Goal: Information Seeking & Learning: Learn about a topic

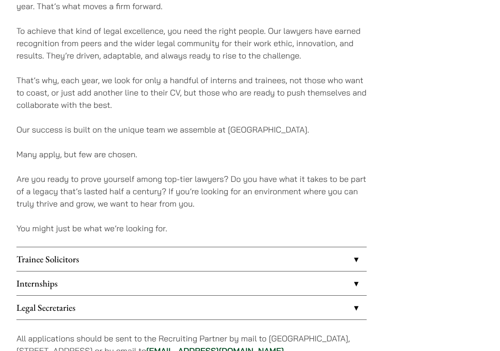
scroll to position [592, 0]
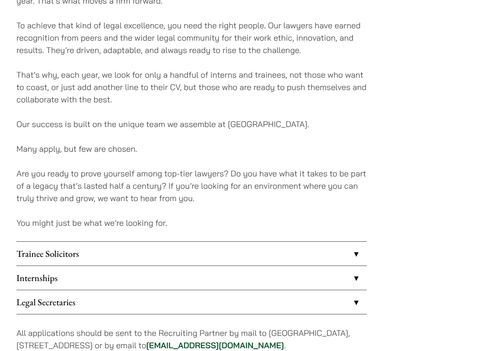
click at [123, 269] on link "Internships" at bounding box center [191, 278] width 350 height 24
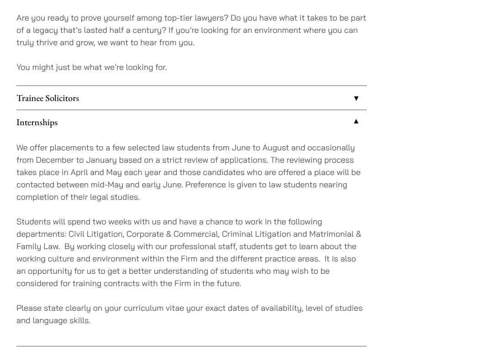
scroll to position [770, 0]
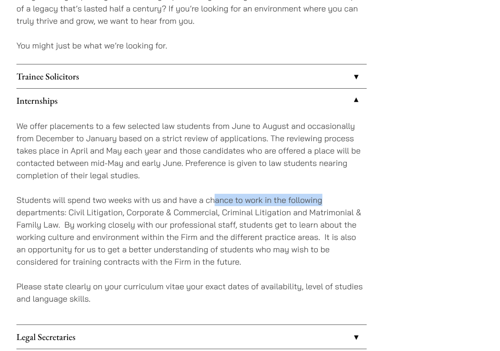
drag, startPoint x: 217, startPoint y: 189, endPoint x: 380, endPoint y: 191, distance: 163.1
click at [260, 212] on p "Students will spend two weeks with us and have a chance to work in the followin…" at bounding box center [191, 231] width 350 height 74
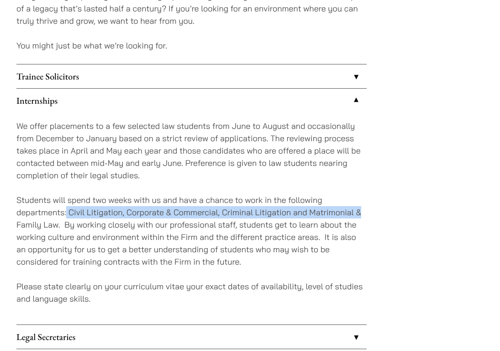
drag, startPoint x: 67, startPoint y: 199, endPoint x: 362, endPoint y: 196, distance: 295.1
click at [362, 196] on p "Students will spend two weeks with us and have a chance to work in the followin…" at bounding box center [191, 231] width 350 height 74
click at [356, 201] on p "Students will spend two weeks with us and have a chance to work in the followin…" at bounding box center [191, 231] width 350 height 74
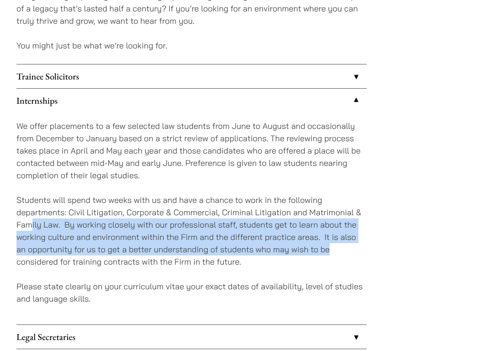
drag, startPoint x: 39, startPoint y: 210, endPoint x: 376, endPoint y: 239, distance: 337.9
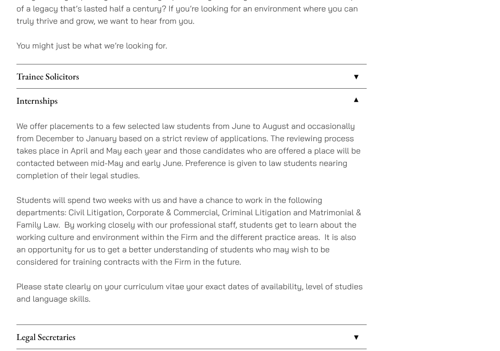
click at [324, 254] on p "Students will spend two weeks with us and have a chance to work in the followin…" at bounding box center [191, 231] width 350 height 74
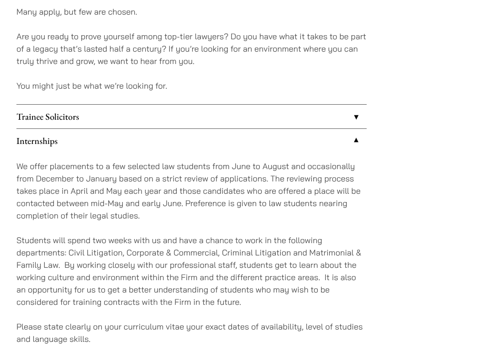
scroll to position [728, 0]
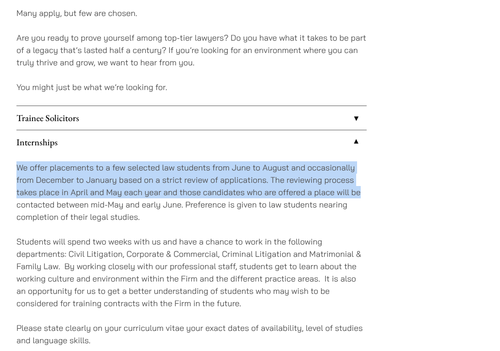
drag, startPoint x: 103, startPoint y: 148, endPoint x: 361, endPoint y: 176, distance: 259.6
click at [361, 176] on div "We offer placements to a few selected law students from June to August and occa…" at bounding box center [191, 260] width 350 height 212
click at [213, 137] on link "Internships" at bounding box center [191, 142] width 350 height 24
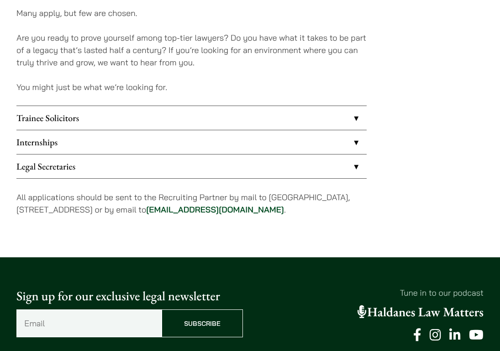
click at [285, 138] on link "Internships" at bounding box center [191, 142] width 350 height 24
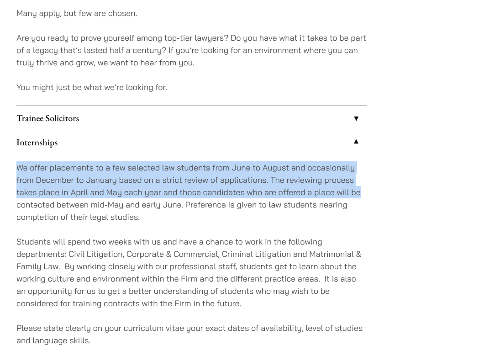
click at [181, 163] on p "We offer placements to a few selected law students from June to August and occa…" at bounding box center [191, 192] width 350 height 62
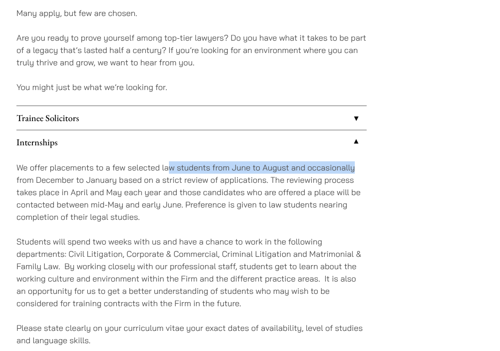
drag, startPoint x: 174, startPoint y: 158, endPoint x: 390, endPoint y: 161, distance: 215.6
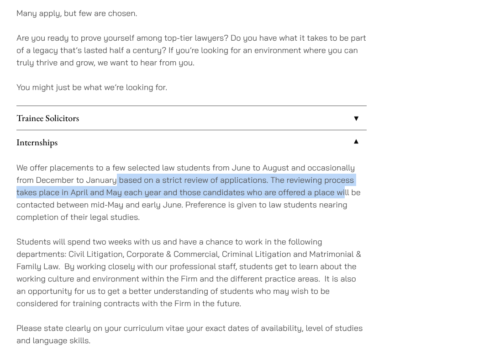
drag, startPoint x: 115, startPoint y: 164, endPoint x: 345, endPoint y: 174, distance: 230.0
click at [345, 174] on p "We offer placements to a few selected law students from June to August and occa…" at bounding box center [191, 192] width 350 height 62
click at [205, 170] on p "We offer placements to a few selected law students from June to August and occa…" at bounding box center [191, 192] width 350 height 62
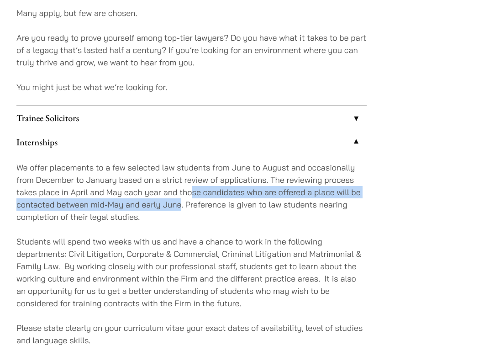
drag, startPoint x: 194, startPoint y: 175, endPoint x: 181, endPoint y: 196, distance: 24.6
click at [181, 196] on p "We offer placements to a few selected law students from June to August and occa…" at bounding box center [191, 192] width 350 height 62
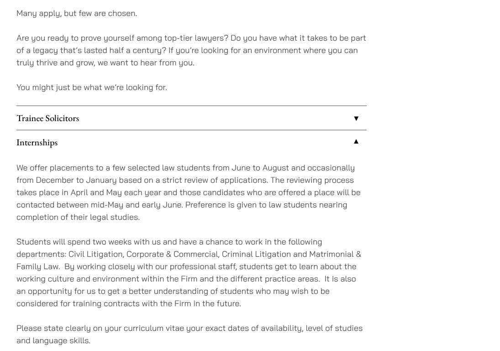
click at [189, 193] on p "We offer placements to a few selected law students from June to August and occa…" at bounding box center [191, 192] width 350 height 62
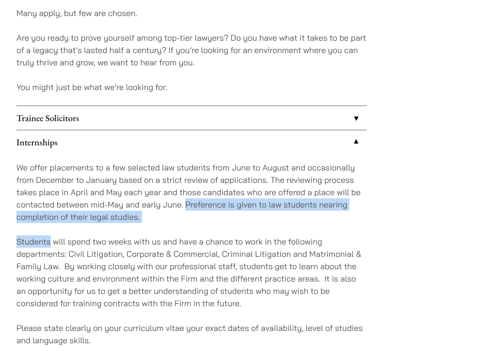
drag, startPoint x: 189, startPoint y: 193, endPoint x: 216, endPoint y: 211, distance: 33.2
click at [216, 211] on div "We offer placements to a few selected law students from June to August and occa…" at bounding box center [191, 260] width 350 height 212
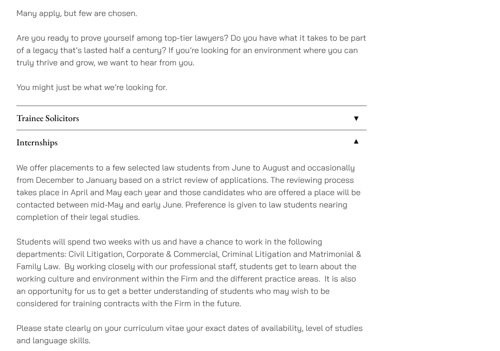
click at [243, 235] on p "Students will spend two weeks with us and have a chance to work in the followin…" at bounding box center [191, 272] width 350 height 74
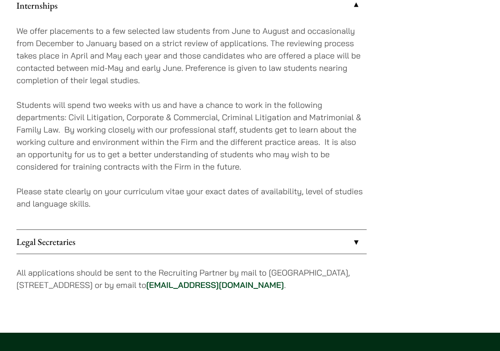
scroll to position [870, 0]
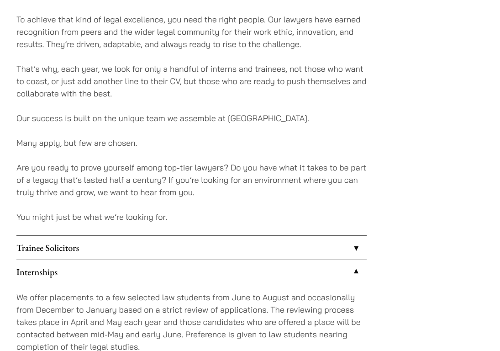
scroll to position [592, 0]
